Goal: Find specific page/section: Find specific page/section

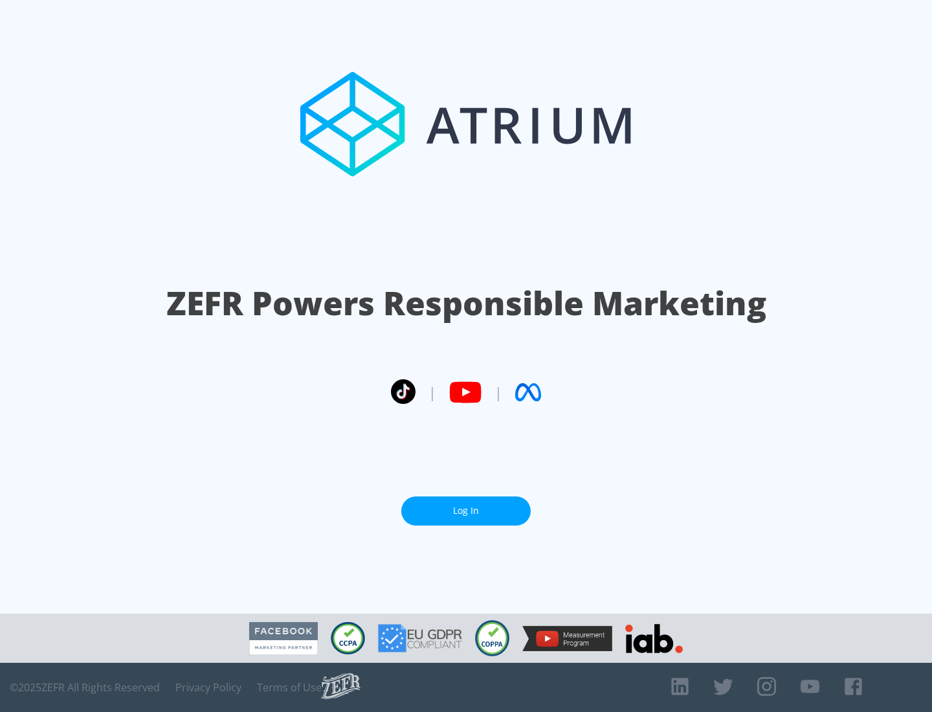
click at [466, 506] on link "Log In" at bounding box center [465, 510] width 129 height 29
